Goal: Obtain resource: Download file/media

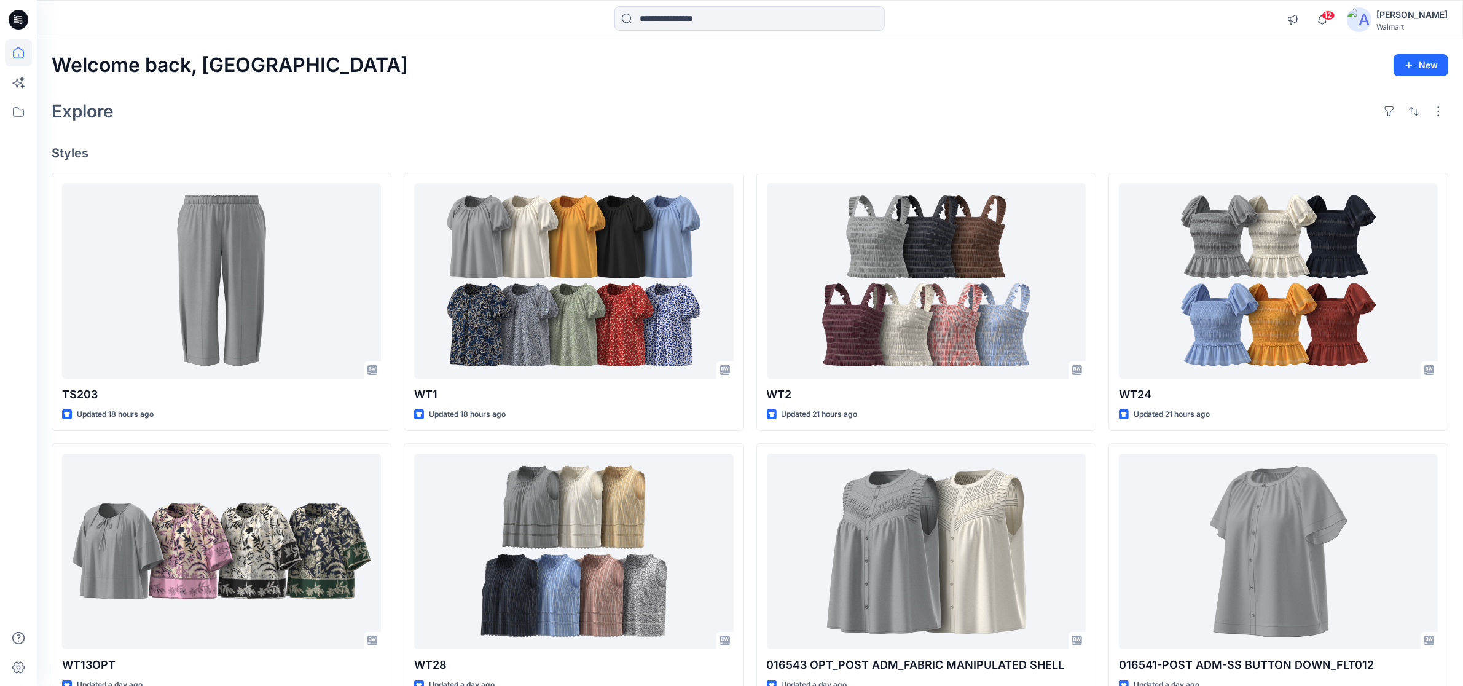
click at [17, 14] on icon at bounding box center [19, 20] width 20 height 20
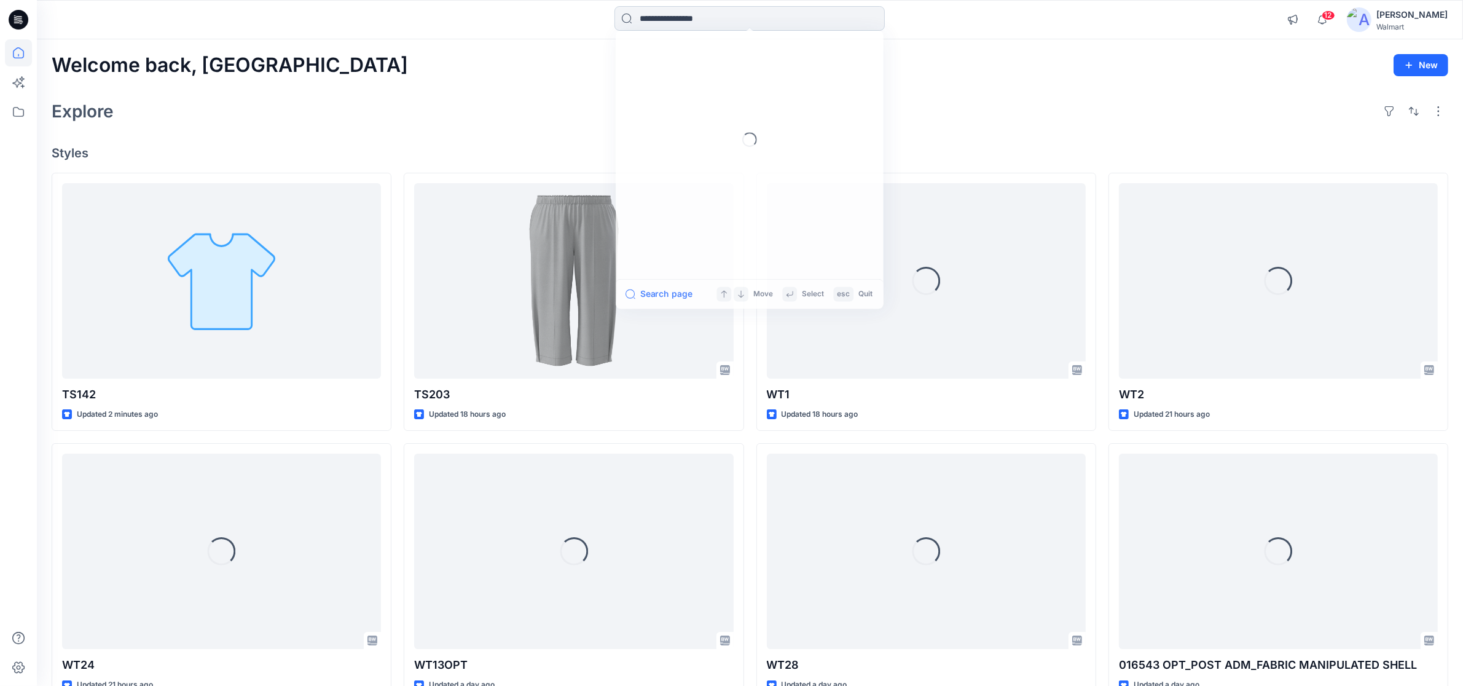
click at [677, 25] on input at bounding box center [750, 18] width 270 height 25
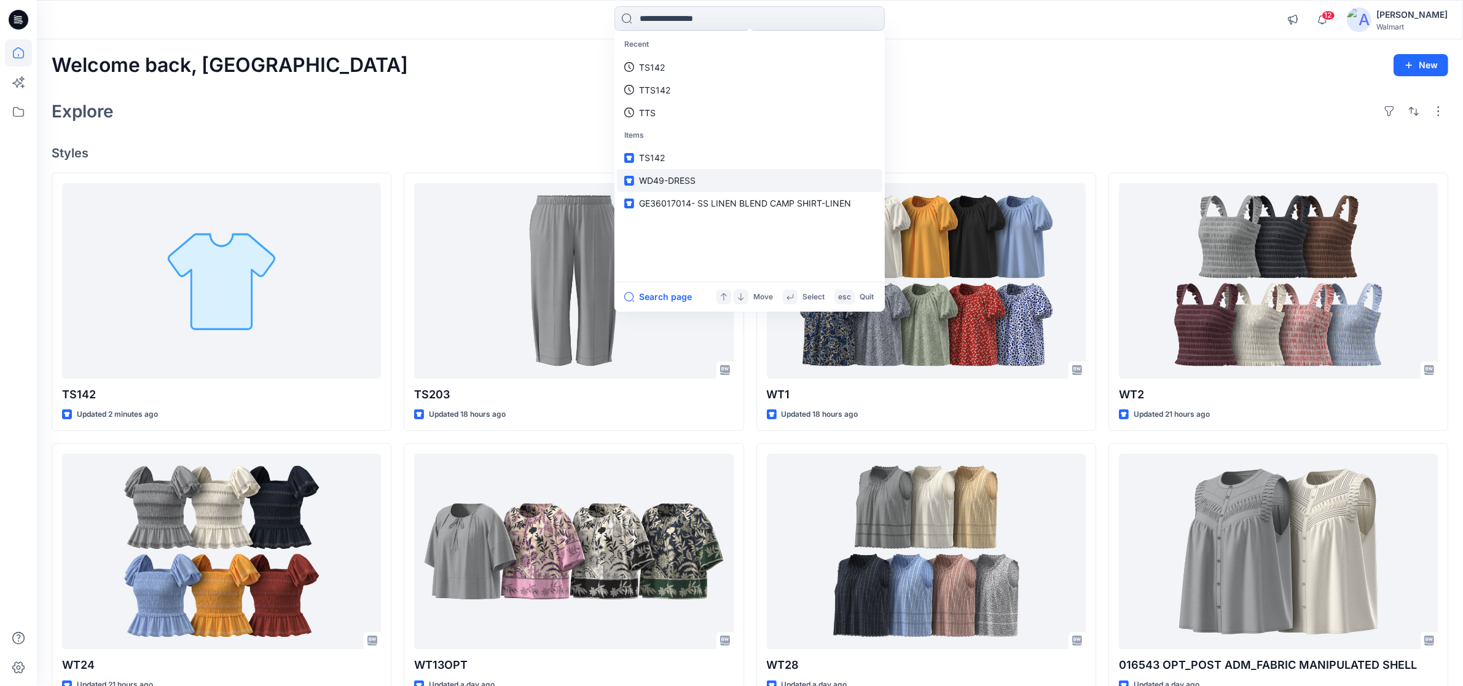
click at [662, 182] on span "WD49-DRESS" at bounding box center [667, 180] width 57 height 10
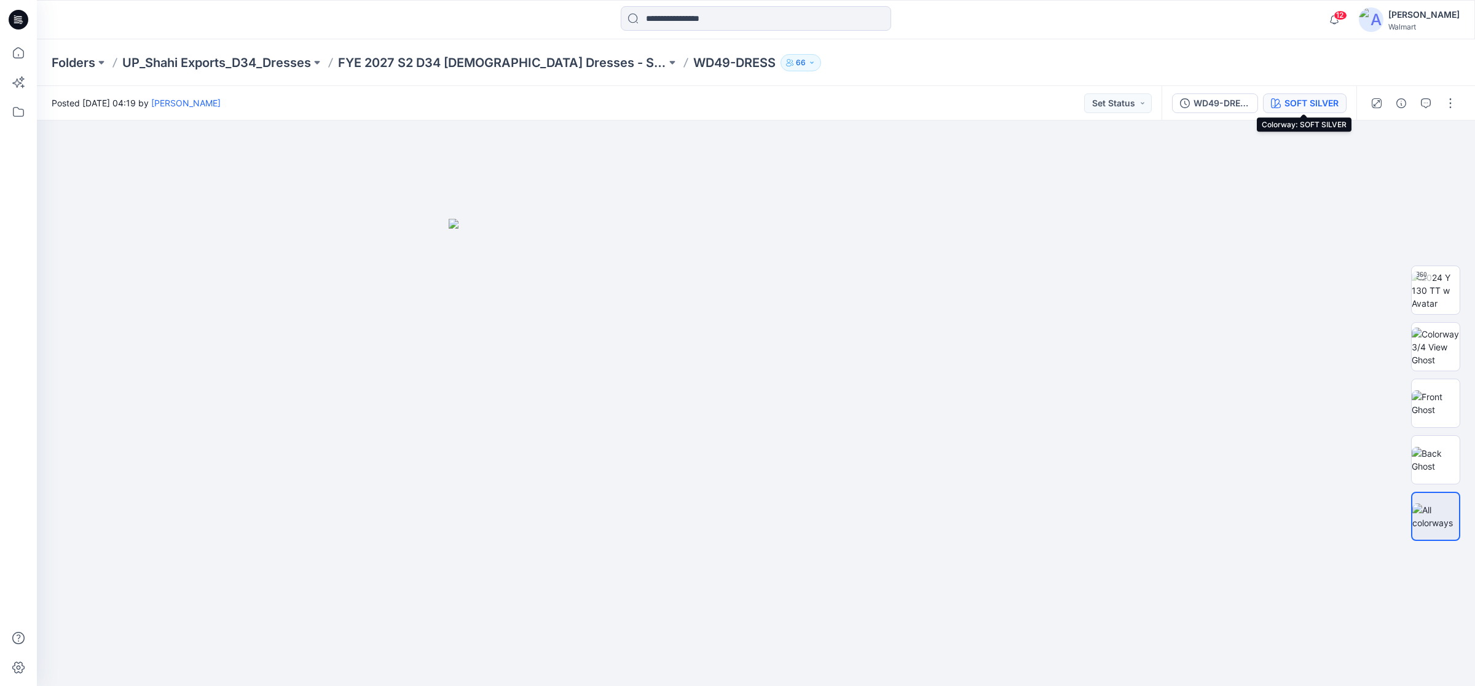
click at [1307, 98] on div "SOFT SILVER" at bounding box center [1311, 103] width 54 height 14
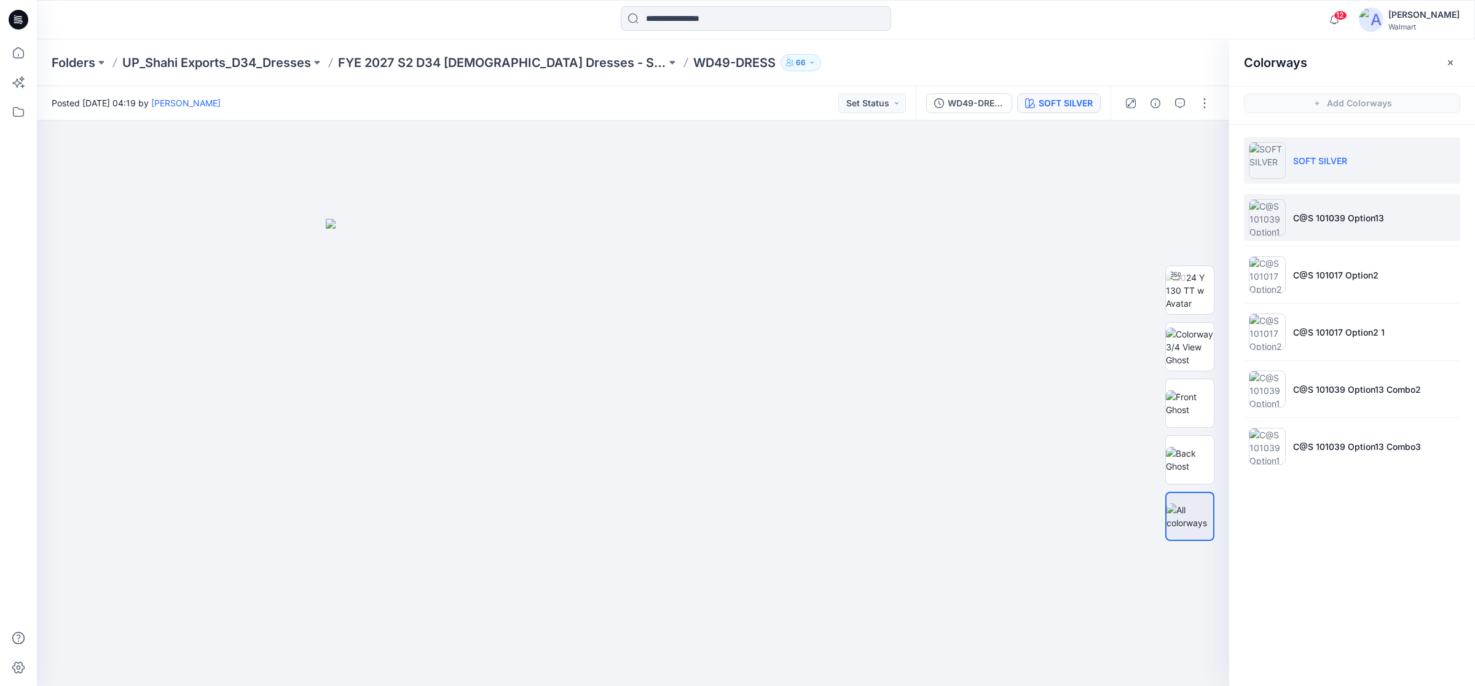
click at [1335, 219] on p "C@S 101039 Option13" at bounding box center [1338, 217] width 91 height 13
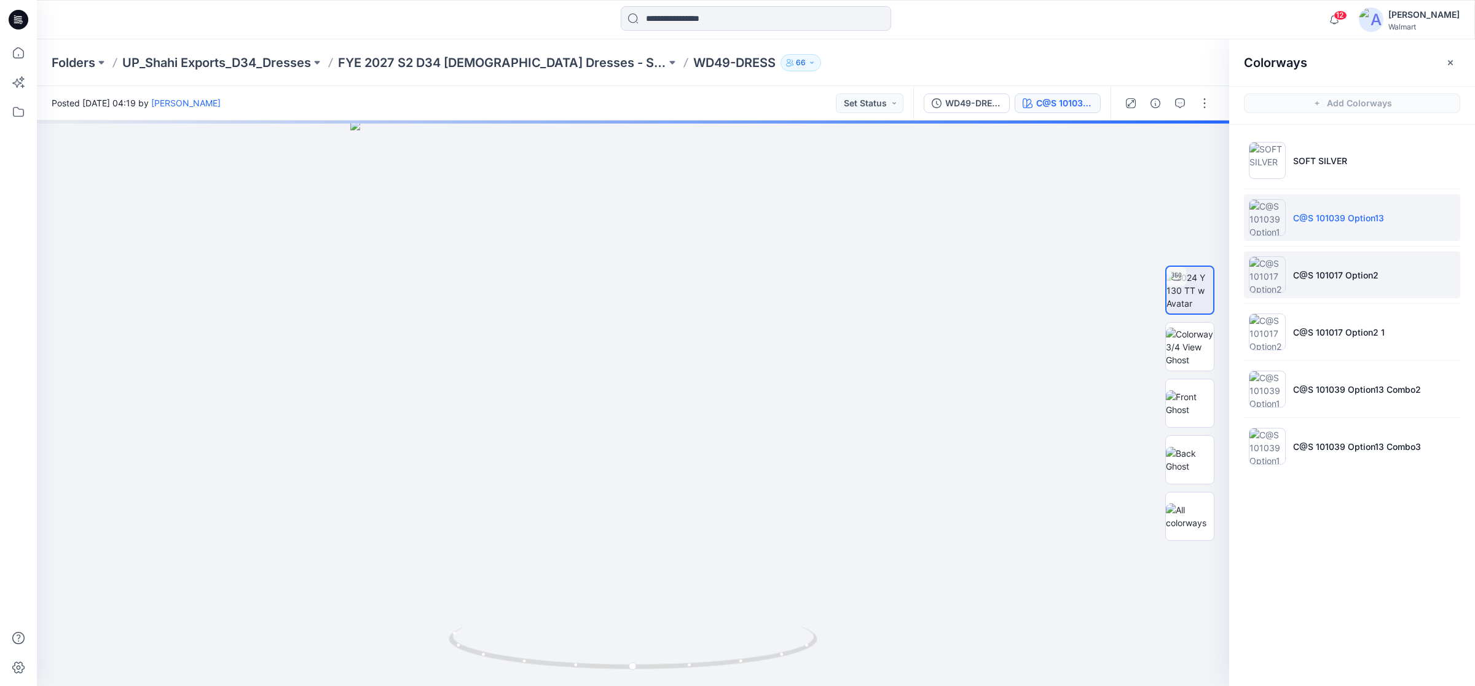
click at [1323, 277] on p "C@S 101017 Option2" at bounding box center [1335, 275] width 85 height 13
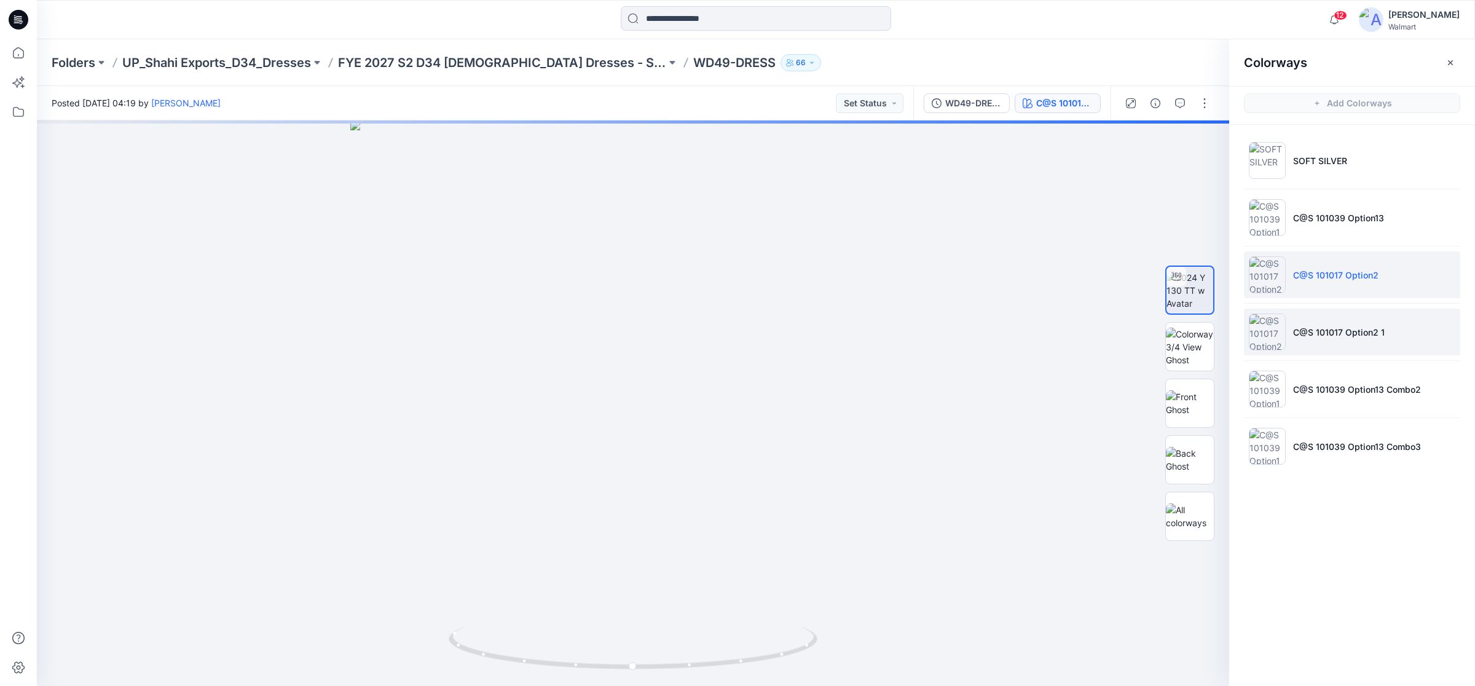
click at [1315, 329] on p "C@S 101017 Option2 1" at bounding box center [1339, 332] width 92 height 13
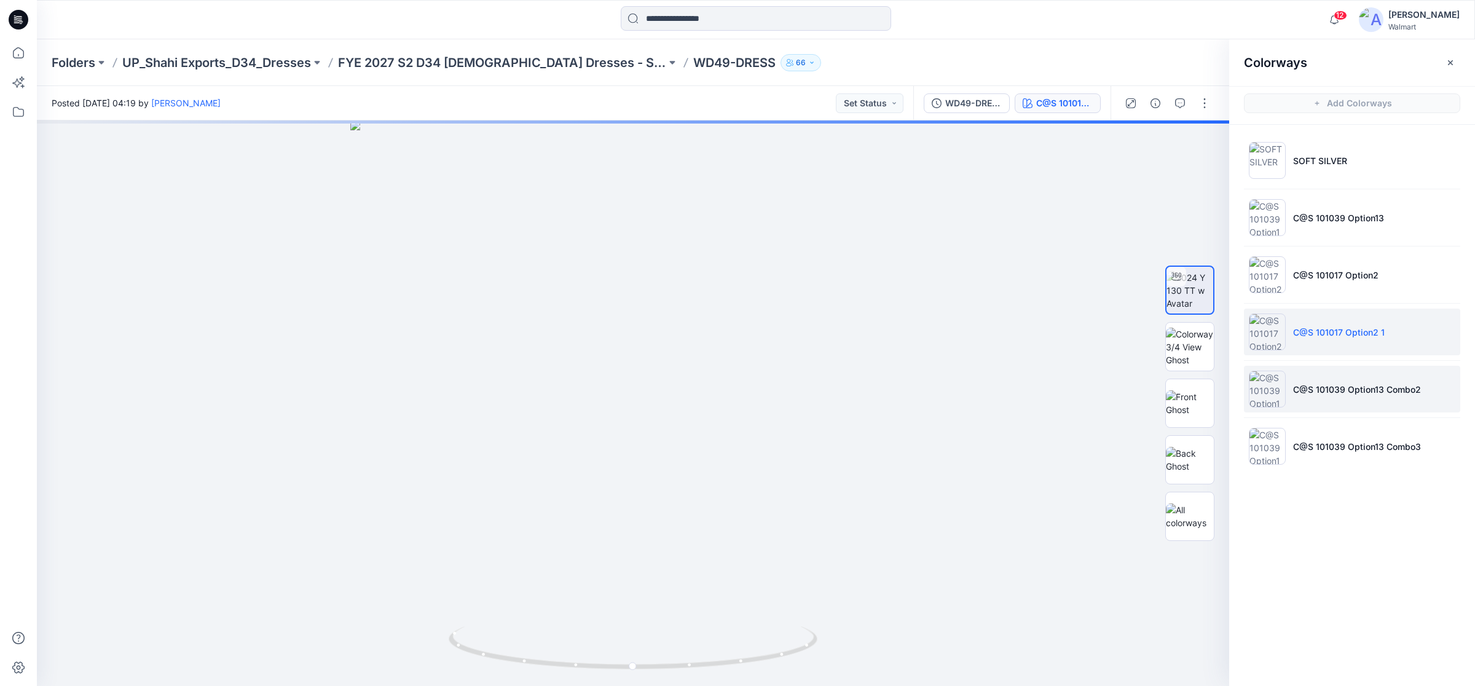
click at [1323, 396] on li "C@S 101039 Option13 Combo2" at bounding box center [1352, 389] width 216 height 47
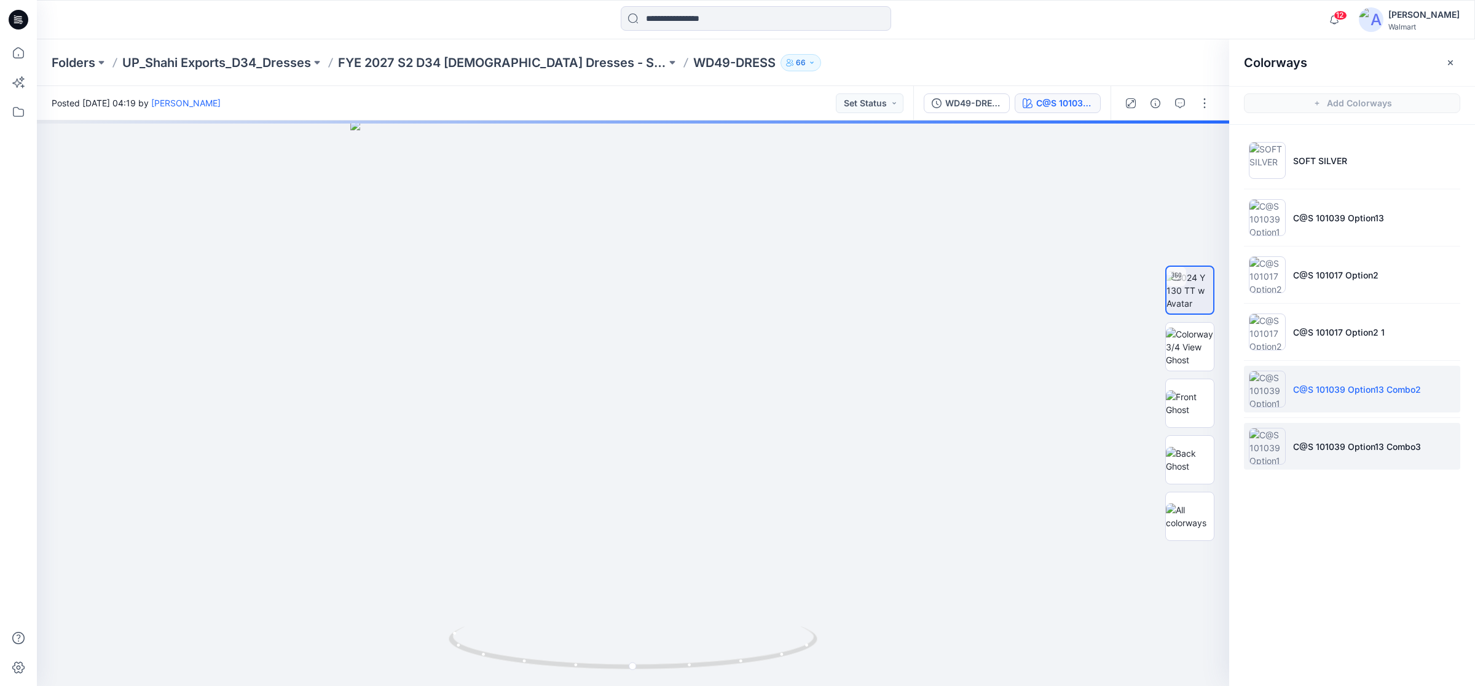
click at [1343, 447] on p "C@S 101039 Option13 Combo3" at bounding box center [1357, 446] width 128 height 13
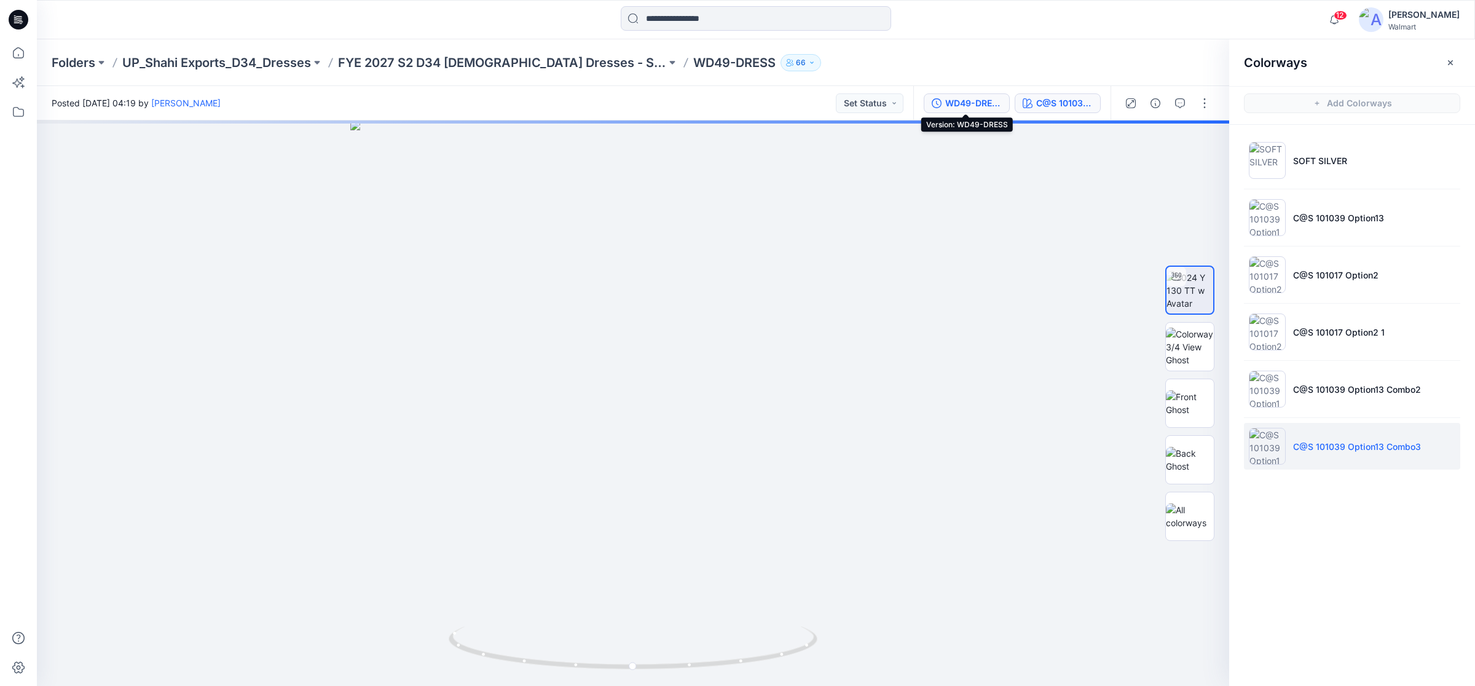
click at [960, 101] on div "WD49-DRESS" at bounding box center [973, 103] width 57 height 14
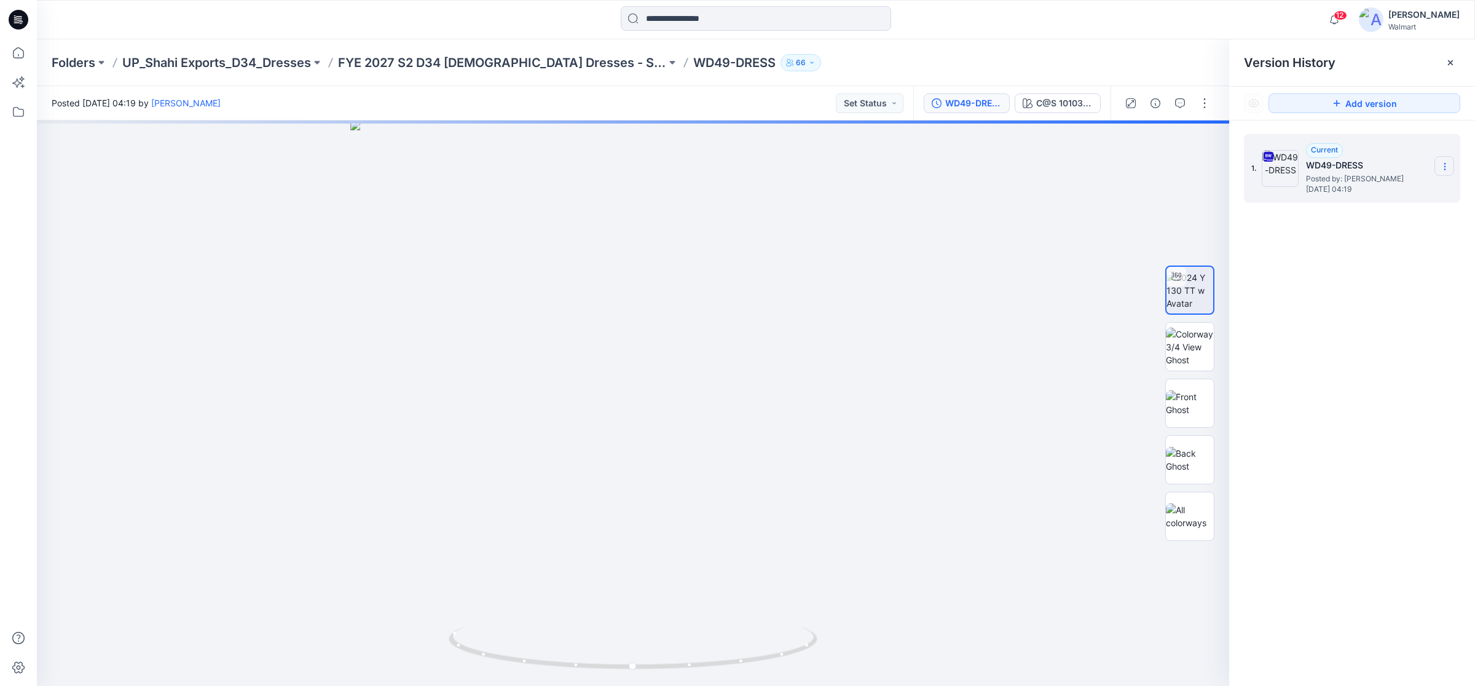
click at [1445, 170] on icon at bounding box center [1444, 169] width 1 height 1
click at [1387, 191] on span "Download Source BW File" at bounding box center [1382, 191] width 103 height 15
click at [895, 484] on div at bounding box center [633, 402] width 1192 height 565
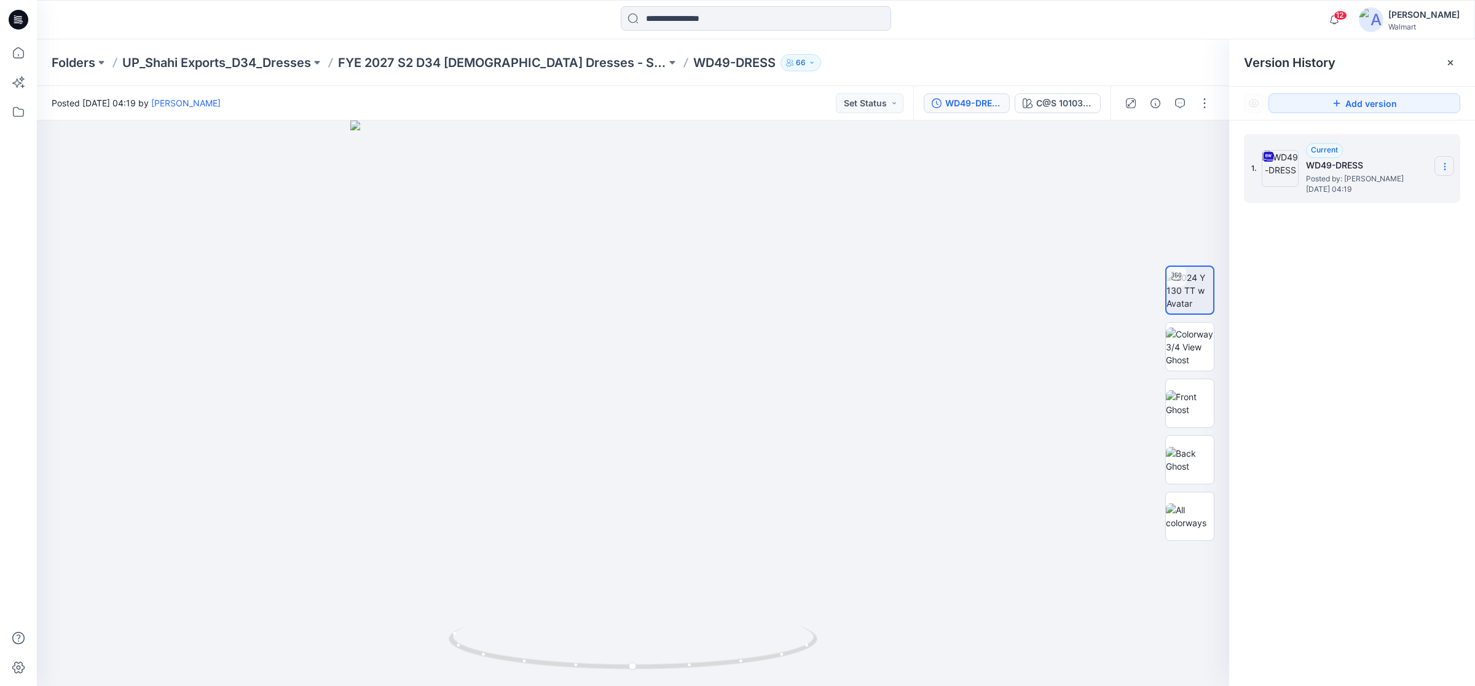
click at [1445, 168] on icon at bounding box center [1445, 167] width 10 height 10
click at [973, 296] on div at bounding box center [633, 402] width 1192 height 565
